Goal: Information Seeking & Learning: Learn about a topic

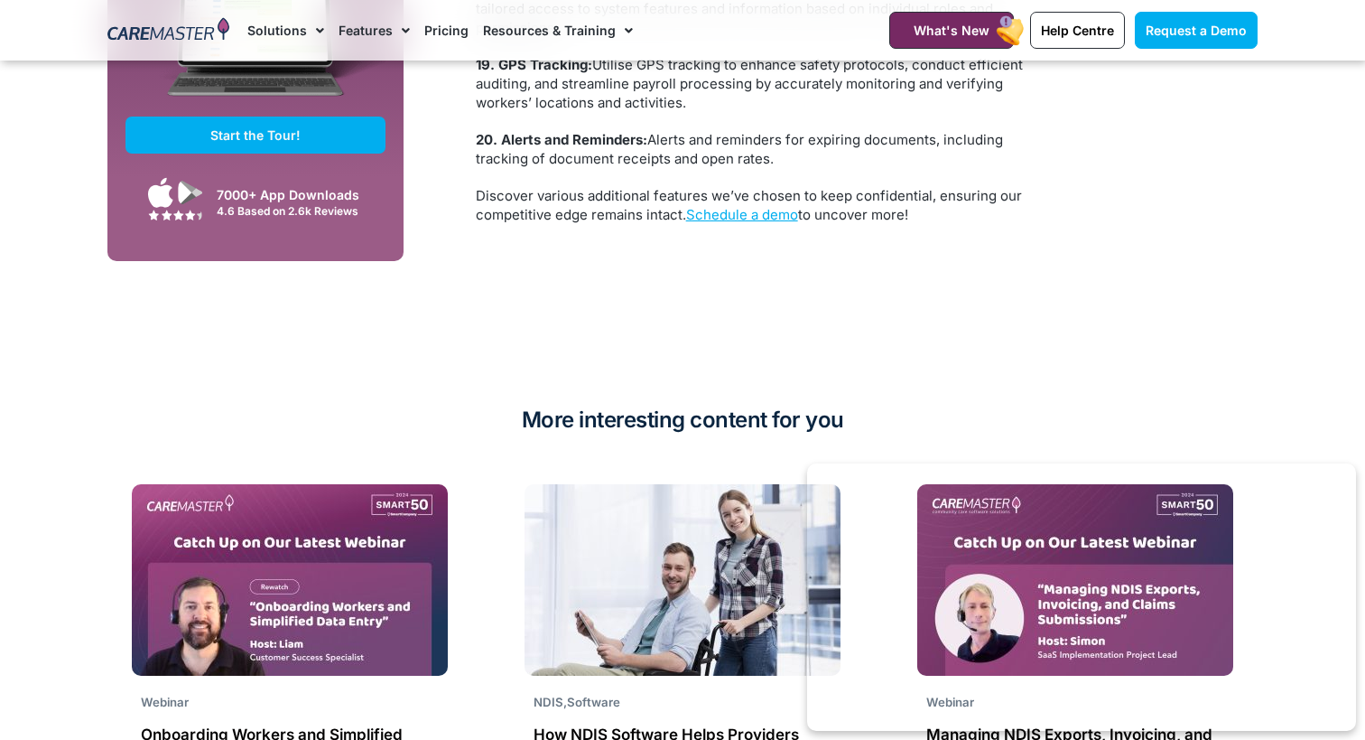
scroll to position [5487, 0]
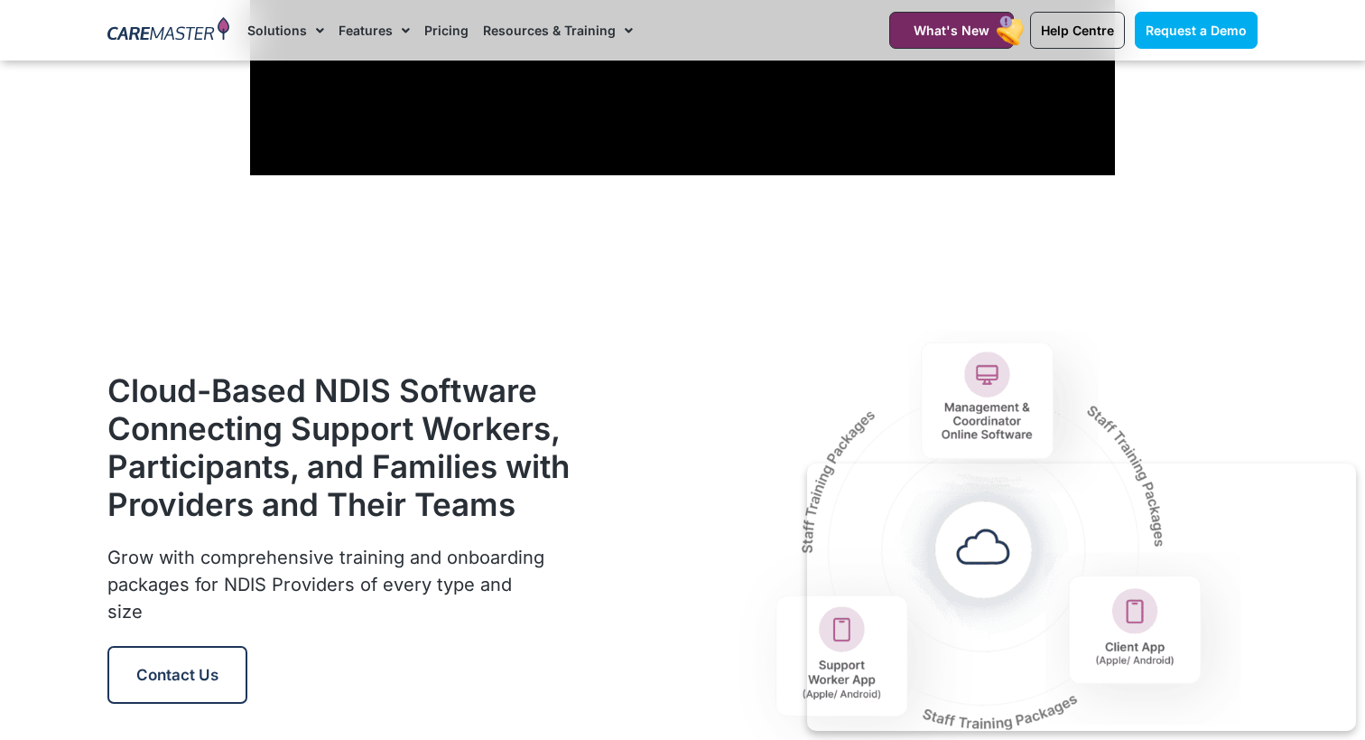
scroll to position [2013, 0]
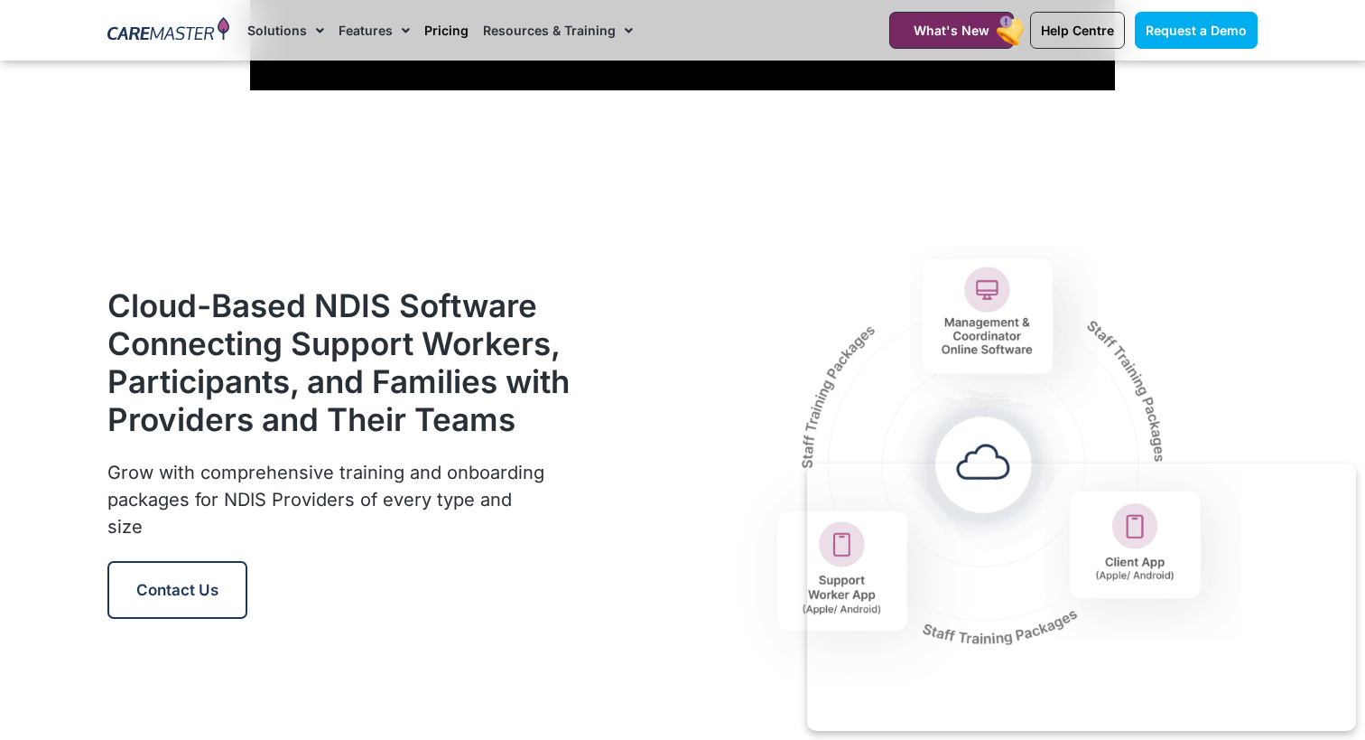
click at [454, 42] on link "Pricing" at bounding box center [446, 30] width 44 height 60
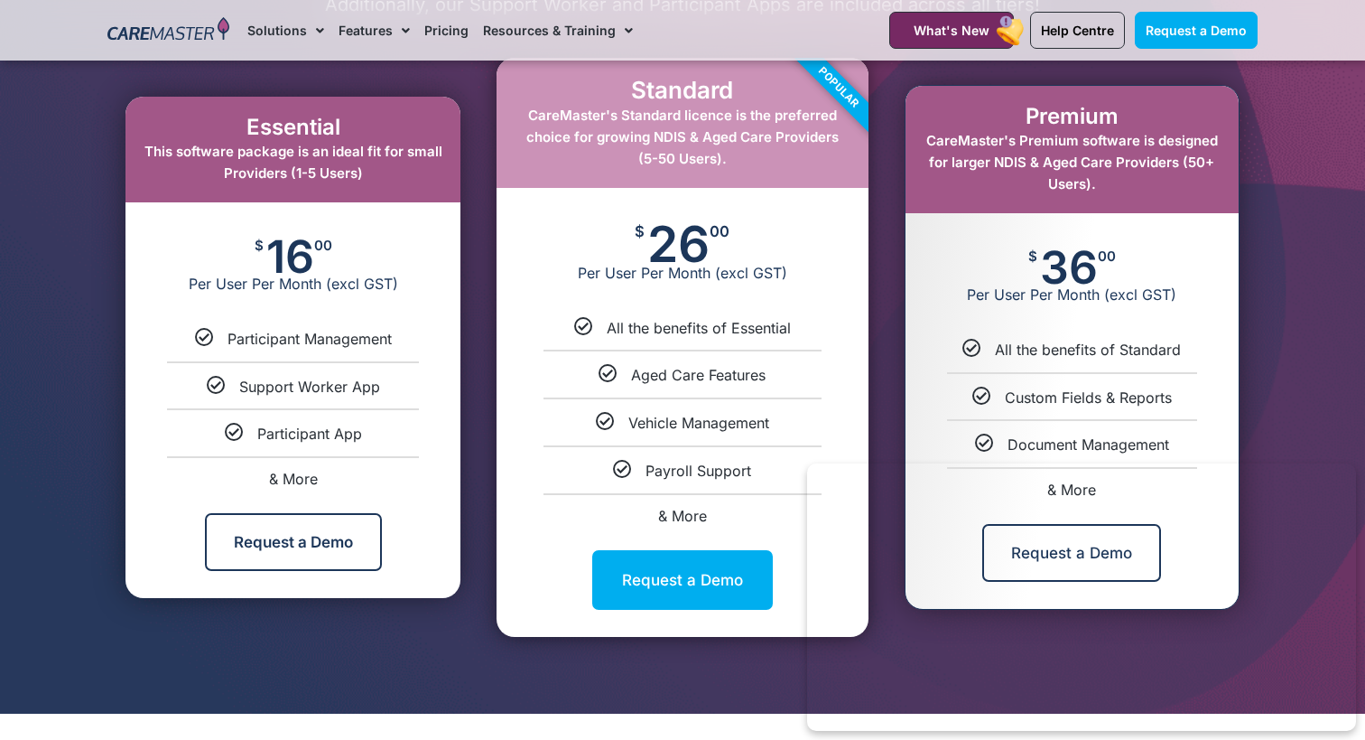
click at [479, 272] on div "Essential This software package is an ideal fit for small Providers (1-5 Users)…" at bounding box center [292, 347] width 389 height 596
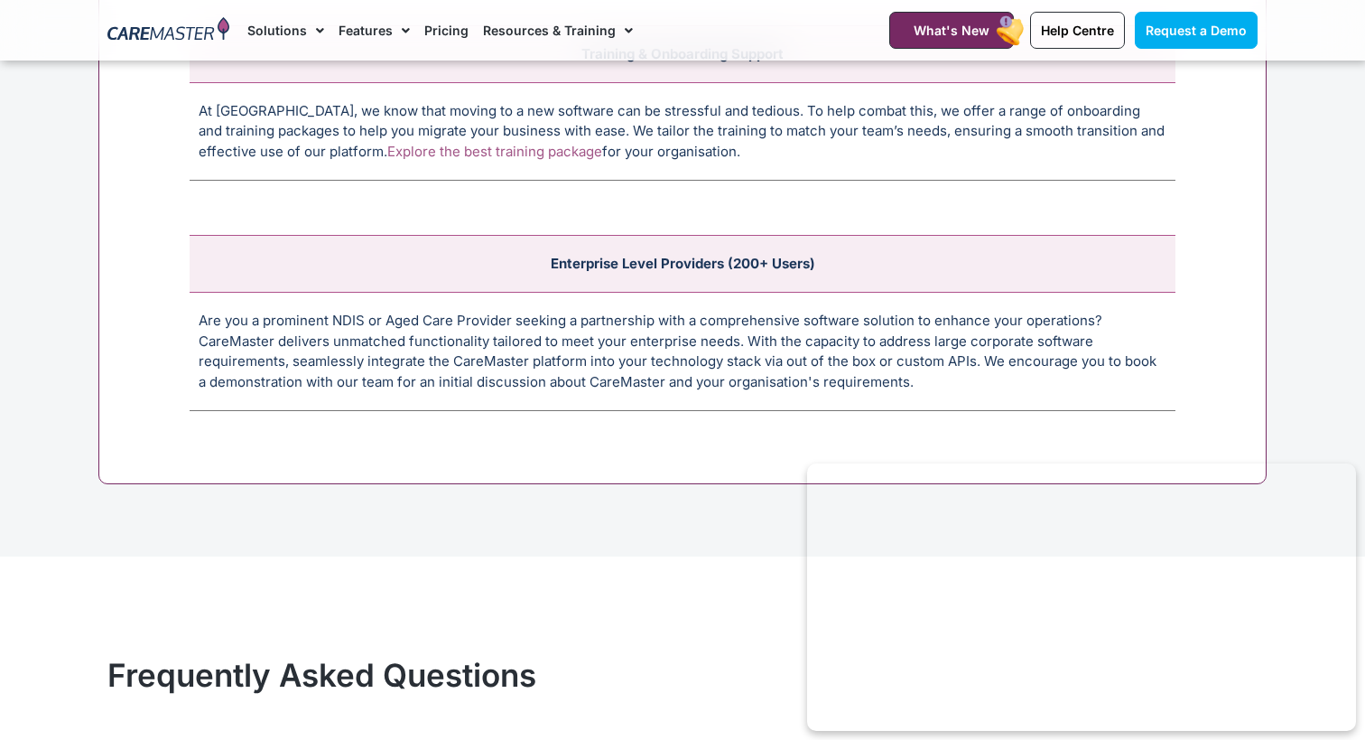
scroll to position [7431, 0]
